Goal: Task Accomplishment & Management: Use online tool/utility

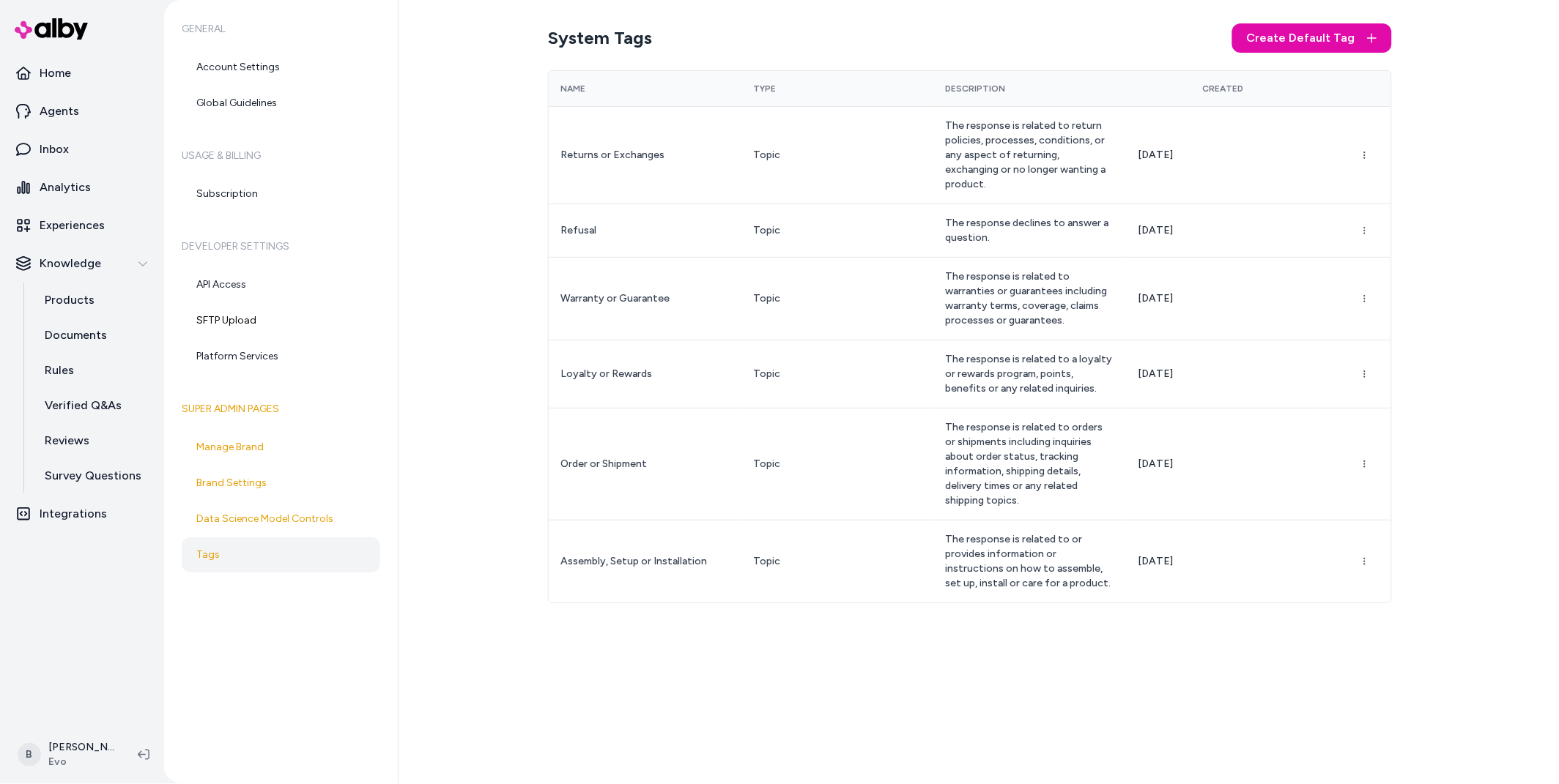
click at [576, 682] on div "System Tags Create Default Tag Name Type Description Created Returns or Exchang…" at bounding box center [978, 392] width 1160 height 784
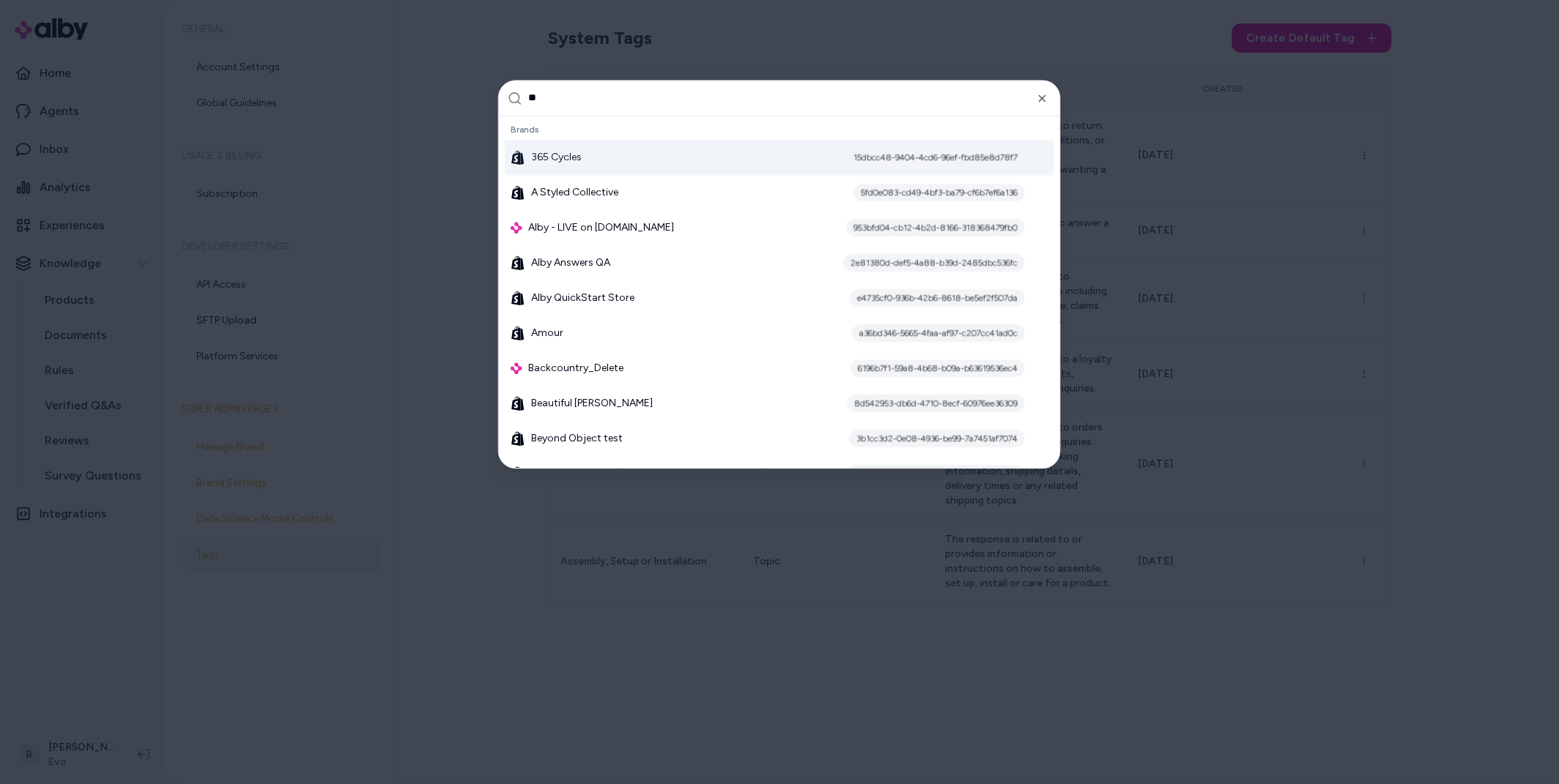
type input "***"
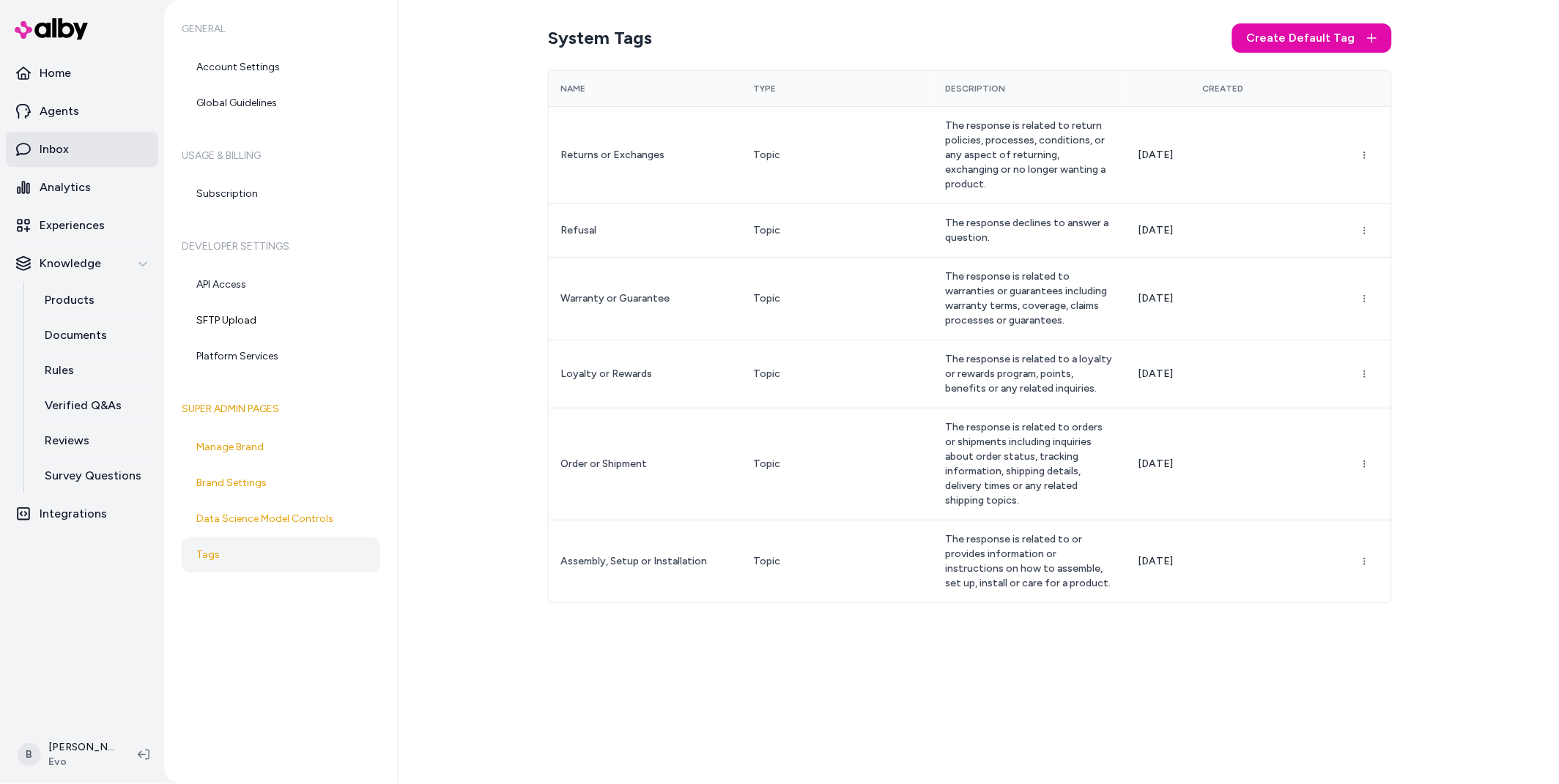
click at [56, 146] on p "Inbox" at bounding box center [54, 150] width 29 height 18
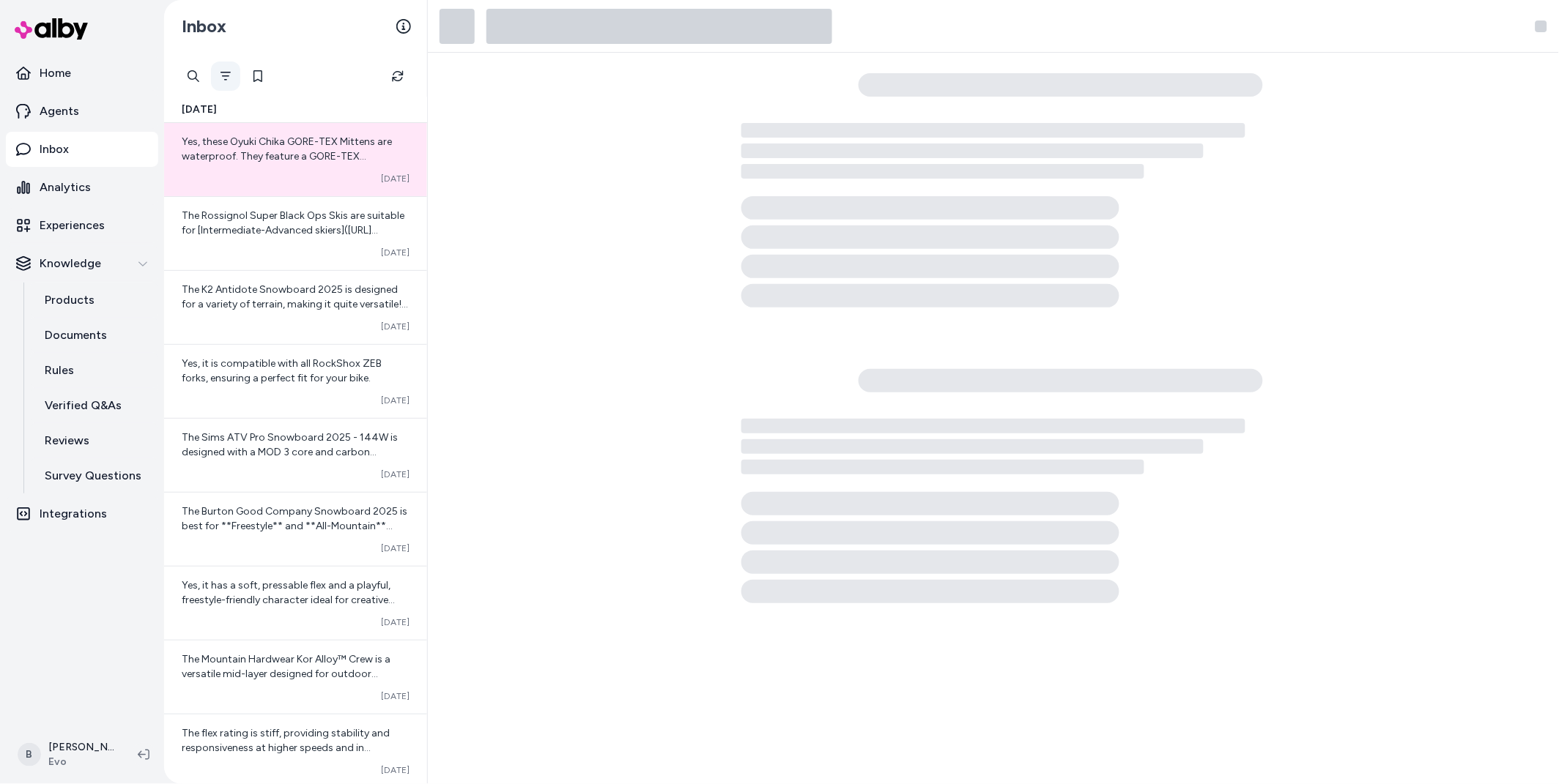
click at [224, 77] on icon "Filter" at bounding box center [226, 76] width 12 height 12
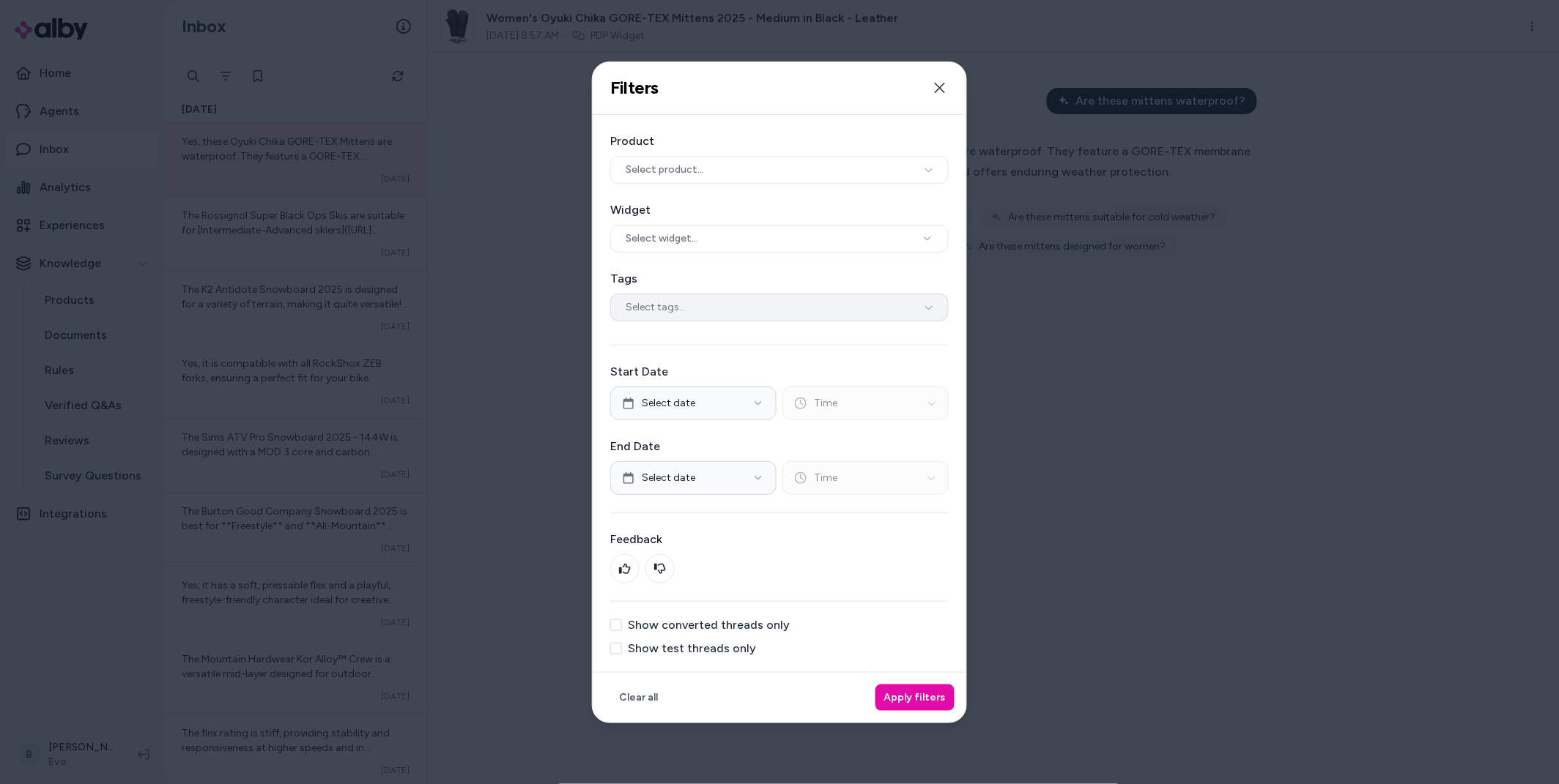
click at [696, 294] on div "Select tags..." at bounding box center [779, 307] width 338 height 28
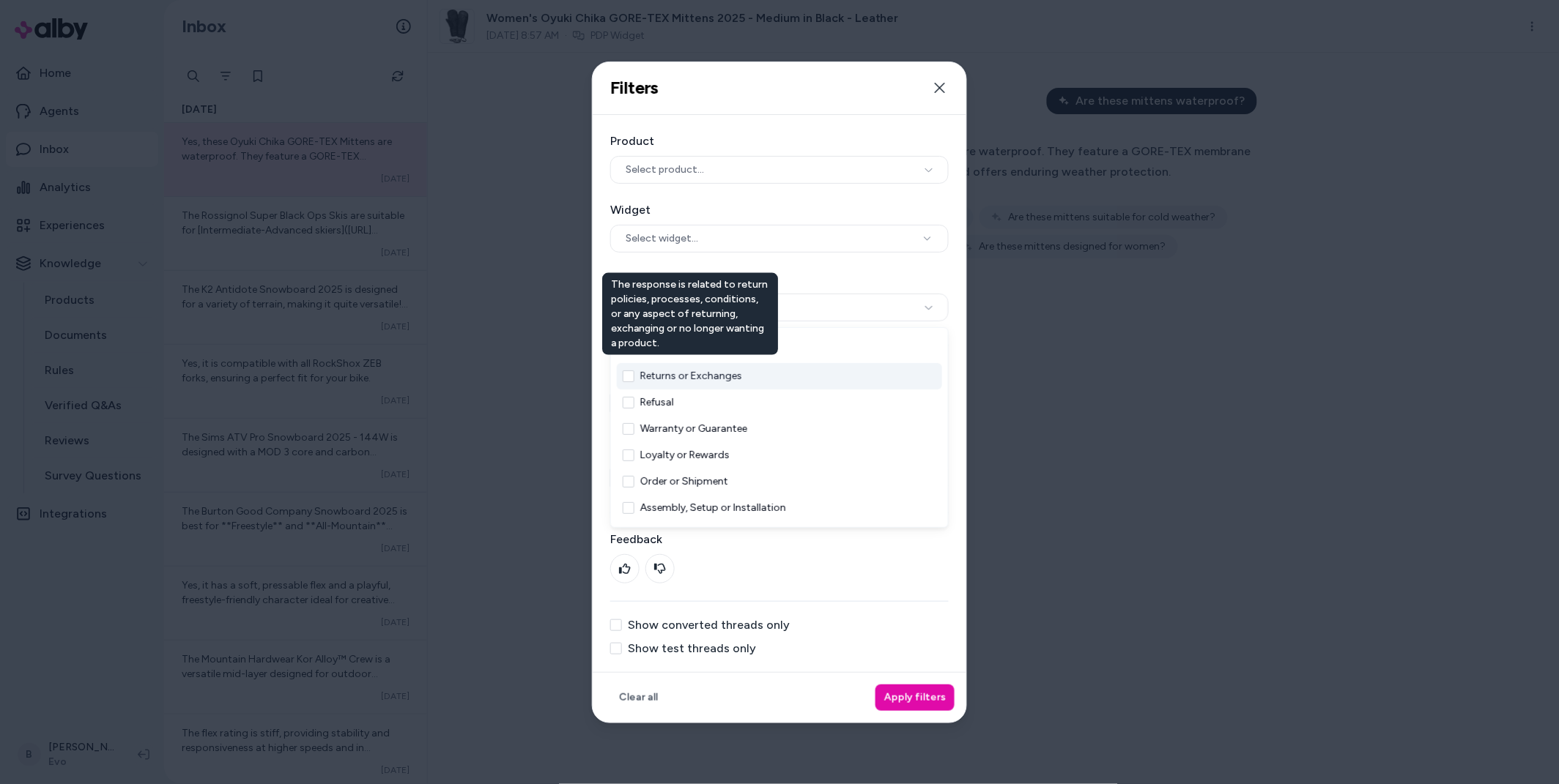
click at [667, 376] on button "Returns or Exchanges" at bounding box center [691, 376] width 102 height 15
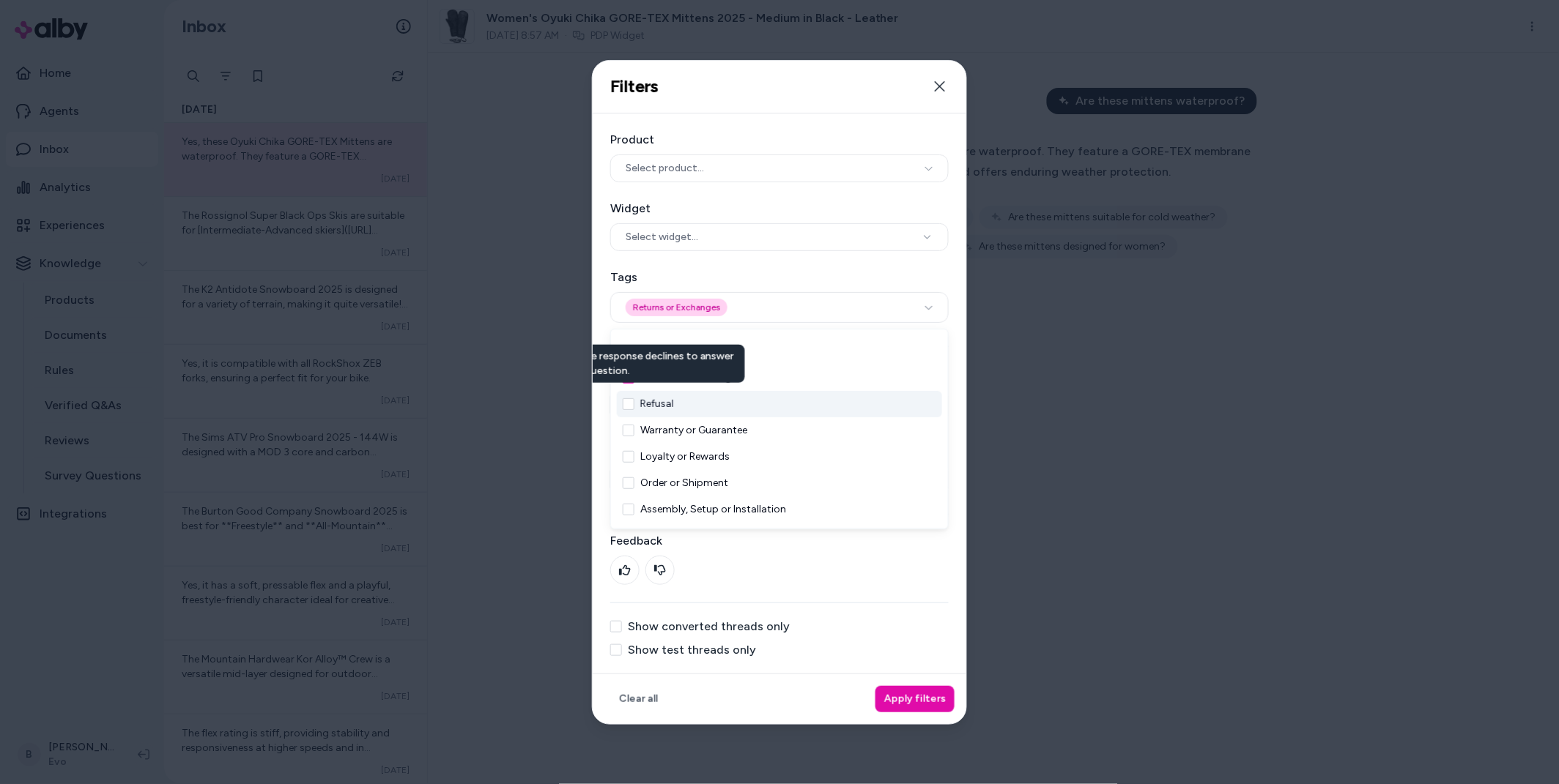
click at [649, 411] on button "Refusal" at bounding box center [657, 405] width 34 height 15
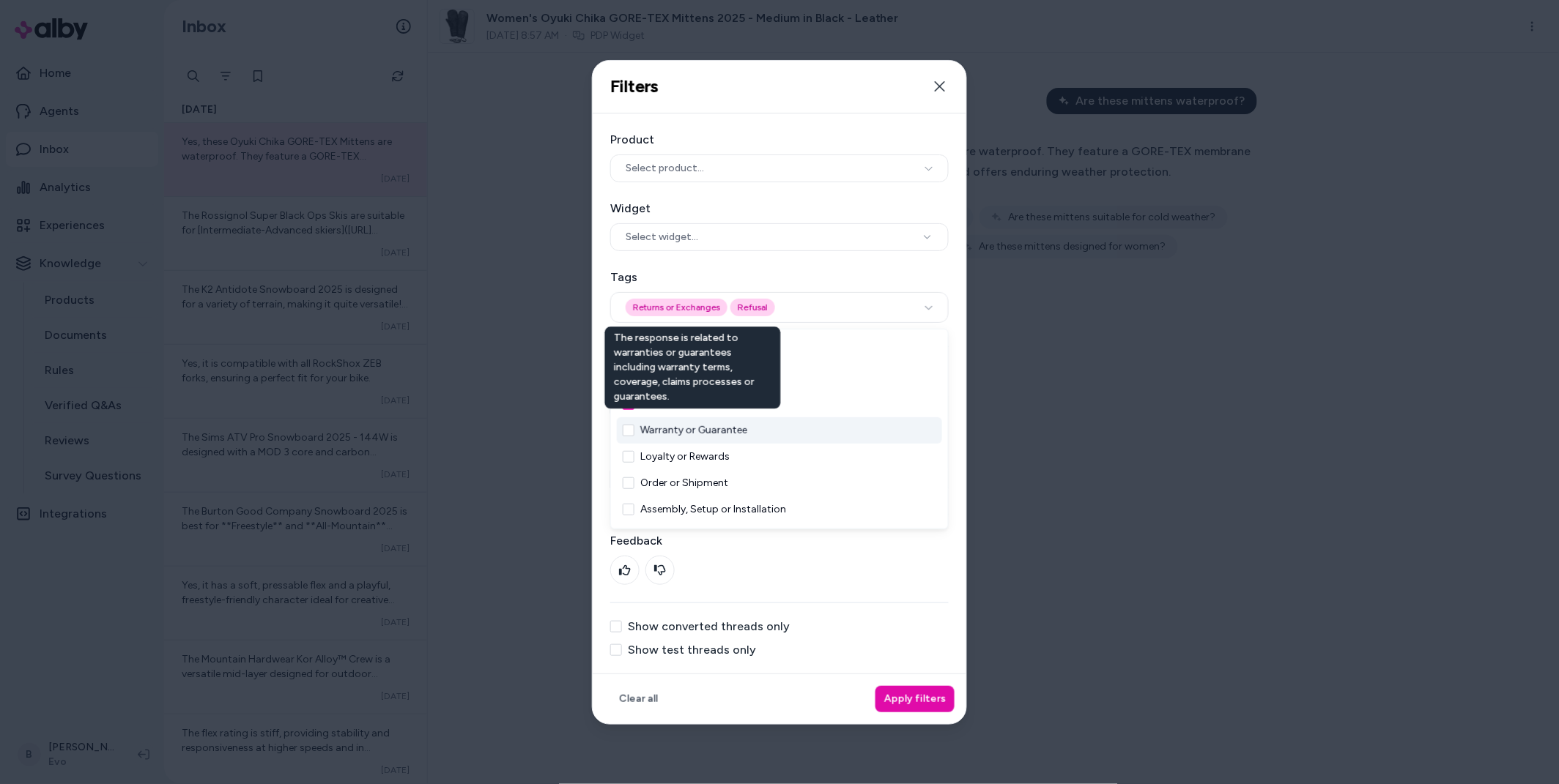
click at [649, 427] on button "Warranty or Guarantee" at bounding box center [693, 431] width 107 height 15
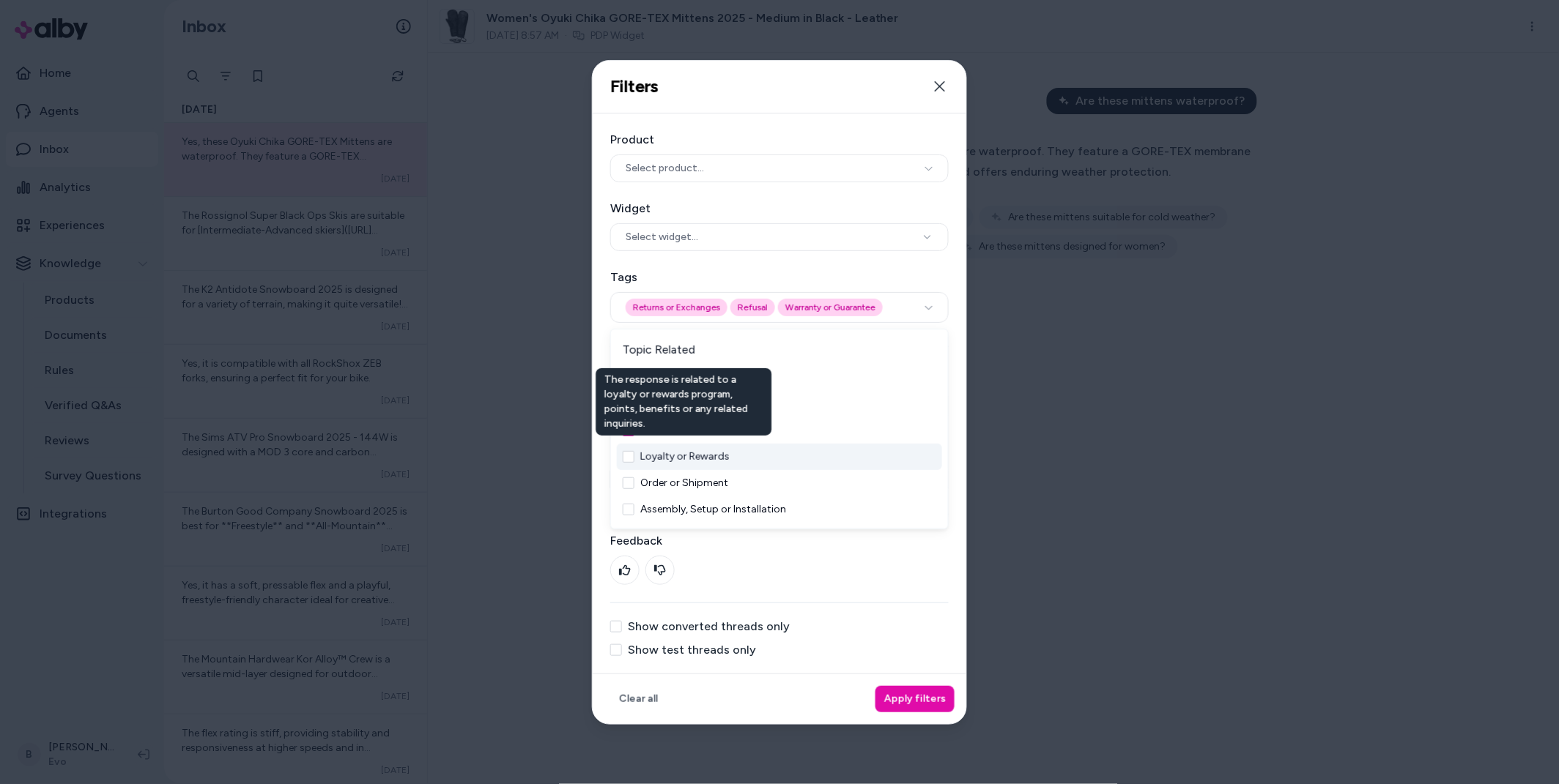
click at [646, 464] on div "Loyalty or Rewards The response is related to a loyalty or rewards program, poi…" at bounding box center [779, 456] width 325 height 26
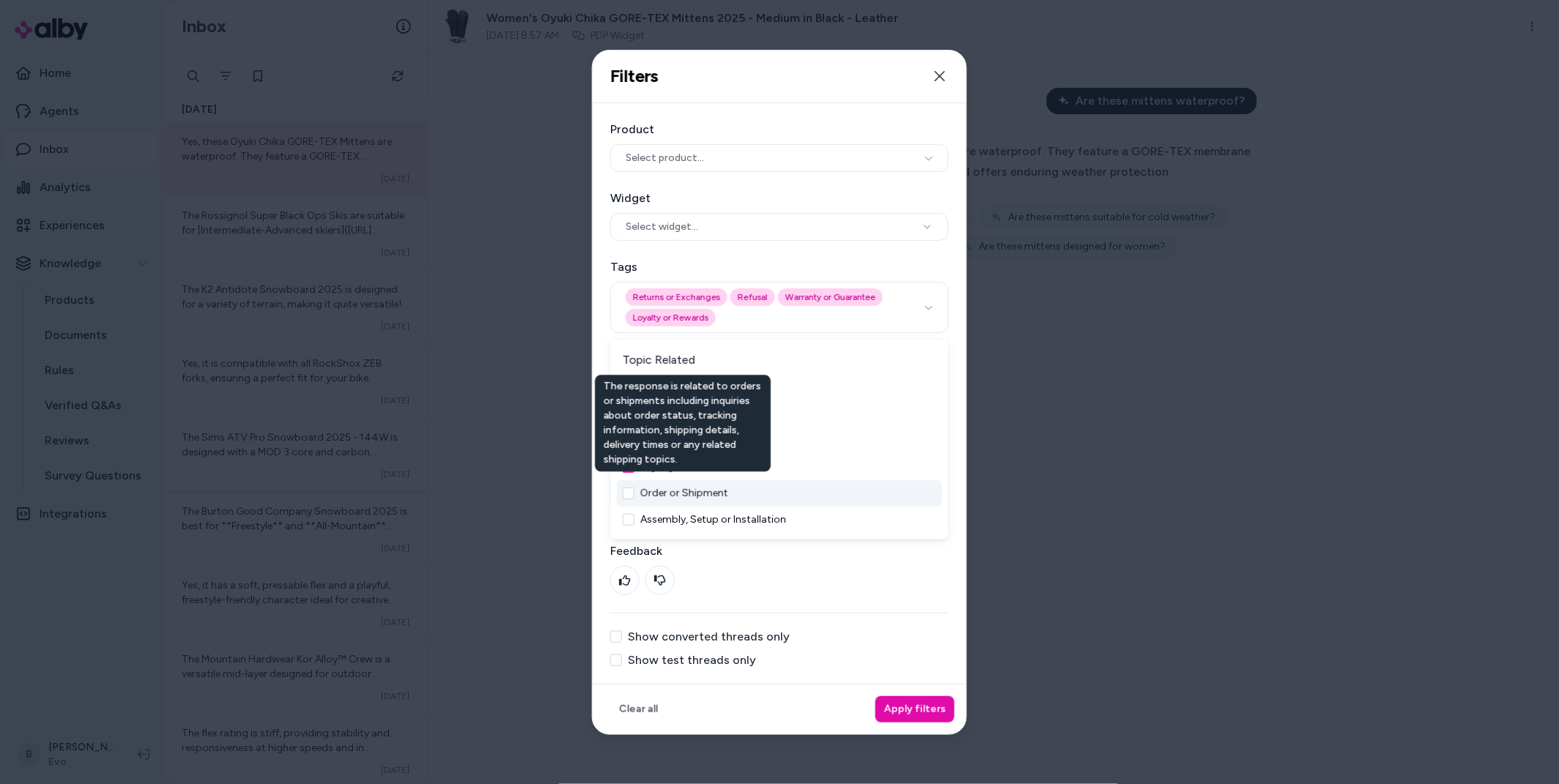
click at [646, 487] on button "Order or Shipment" at bounding box center [684, 493] width 88 height 15
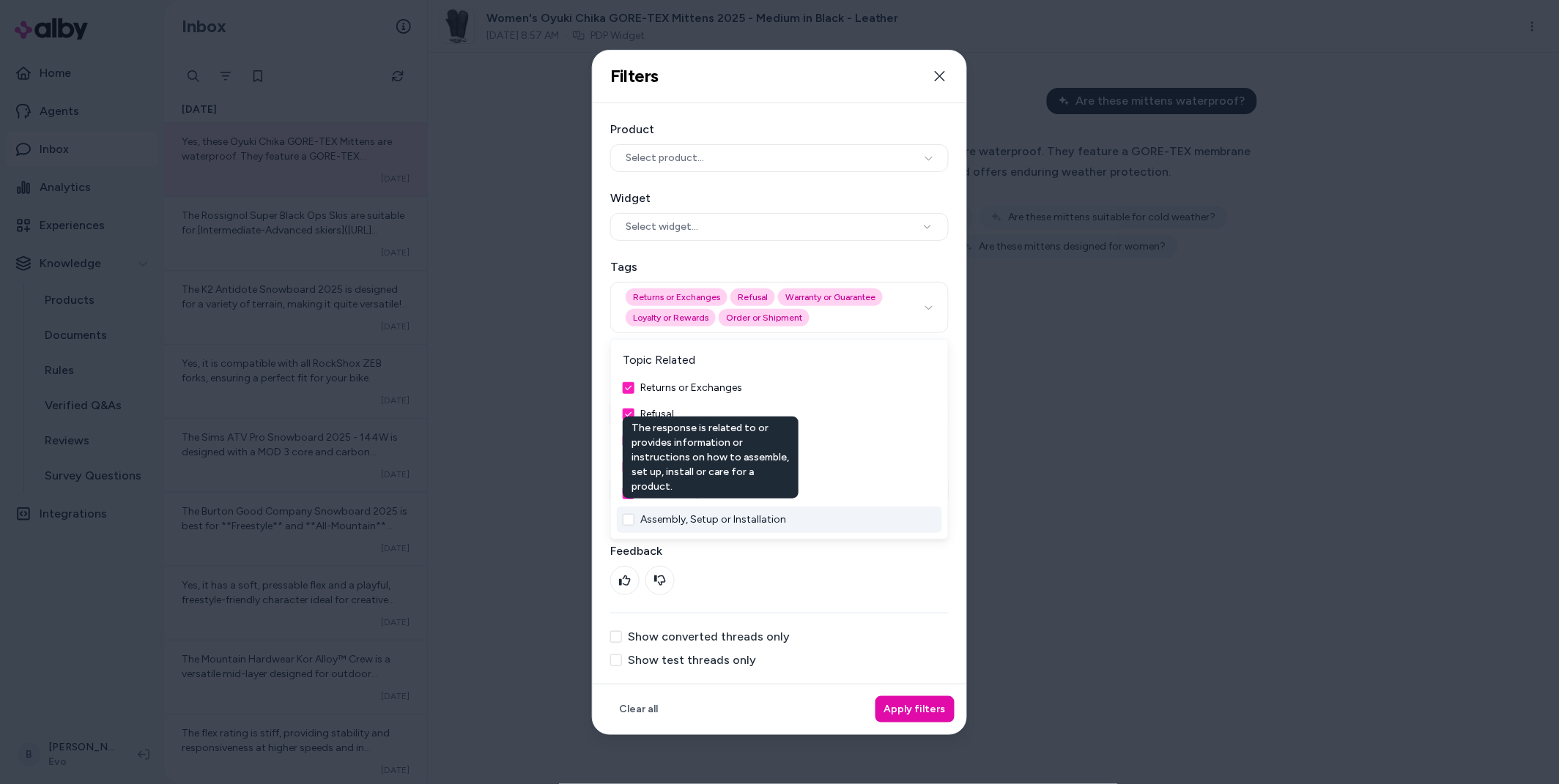
click at [652, 518] on button "Assembly, Setup or Installation" at bounding box center [714, 520] width 146 height 15
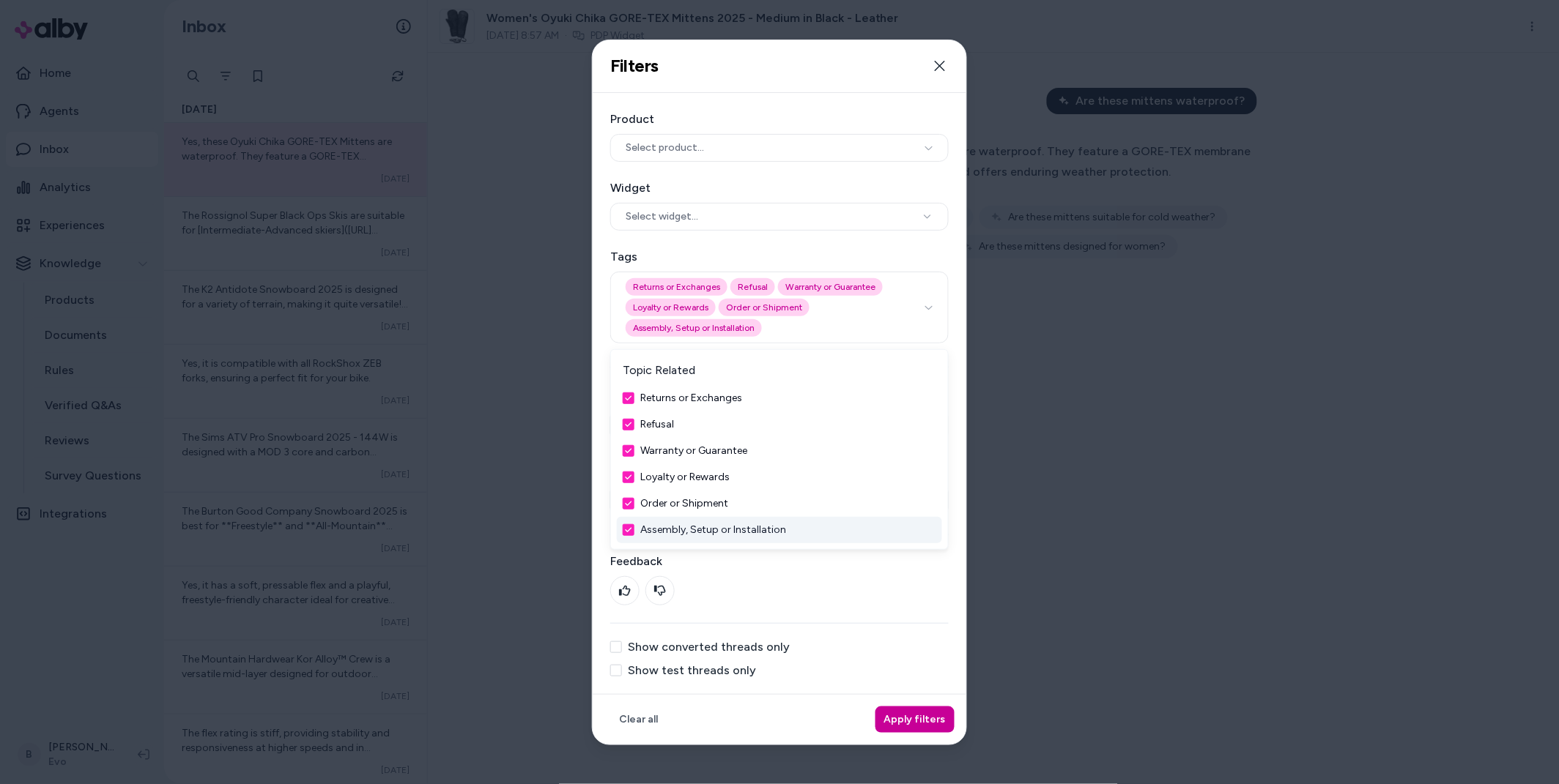
click at [920, 712] on button "Apply filters" at bounding box center [915, 719] width 79 height 26
